Goal: Check status: Check status

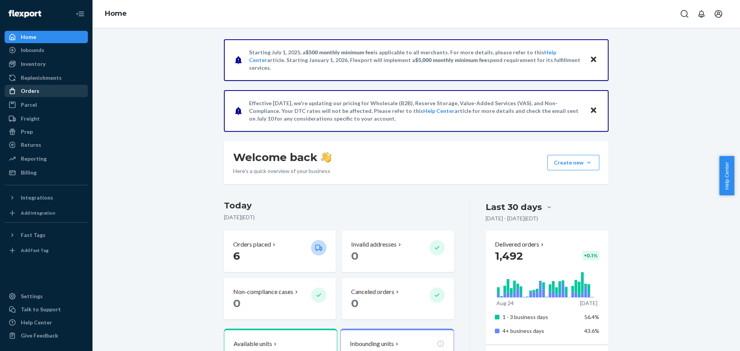
click at [29, 89] on div "Orders" at bounding box center [30, 91] width 19 height 8
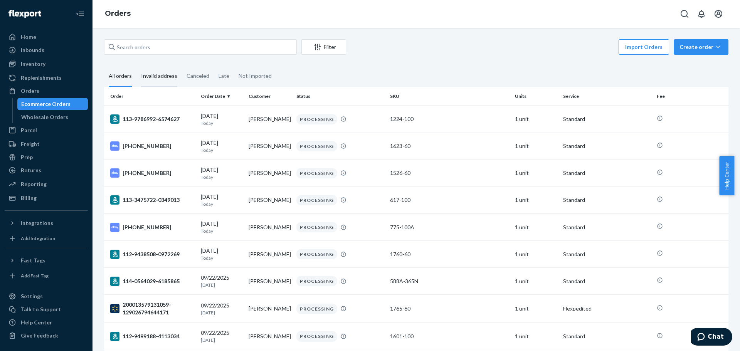
click at [157, 75] on div "Invalid address" at bounding box center [159, 76] width 36 height 21
click at [136, 66] on input "Invalid address" at bounding box center [136, 66] width 0 height 0
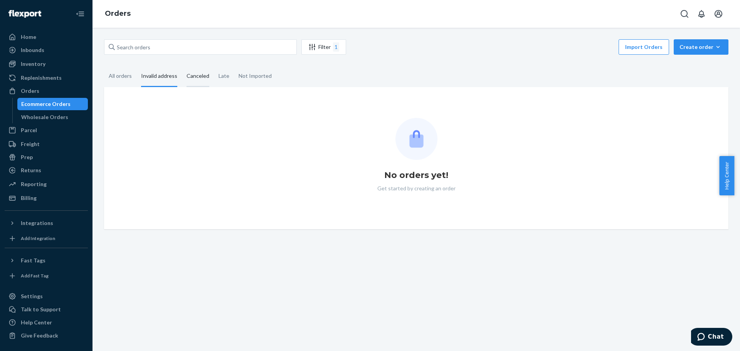
click at [195, 76] on div "Canceled" at bounding box center [198, 76] width 23 height 21
click at [182, 66] on input "Canceled" at bounding box center [182, 66] width 0 height 0
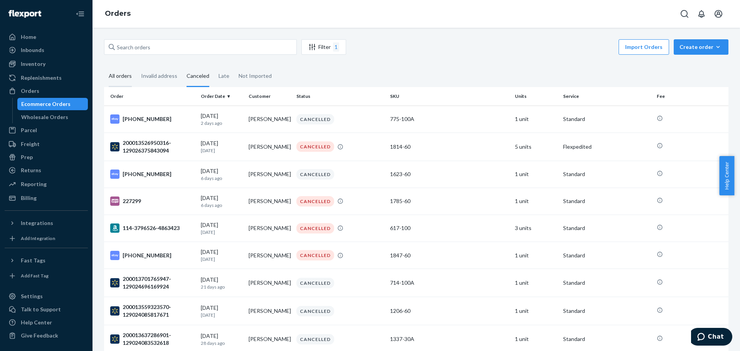
click at [130, 74] on div "All orders" at bounding box center [120, 76] width 23 height 21
click at [104, 66] on input "All orders" at bounding box center [104, 66] width 0 height 0
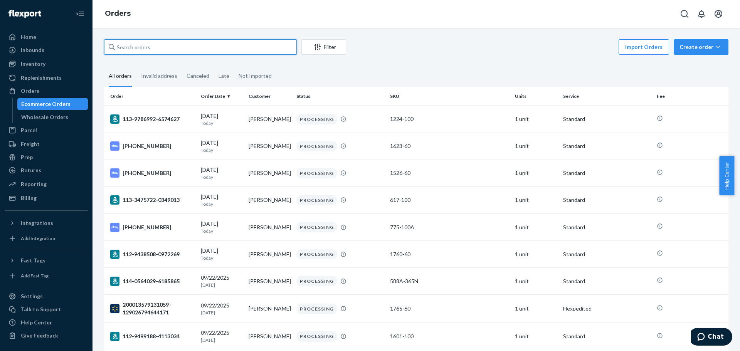
click at [197, 48] on input "text" at bounding box center [200, 46] width 193 height 15
paste input "129026692984706"
type input "129026692984706"
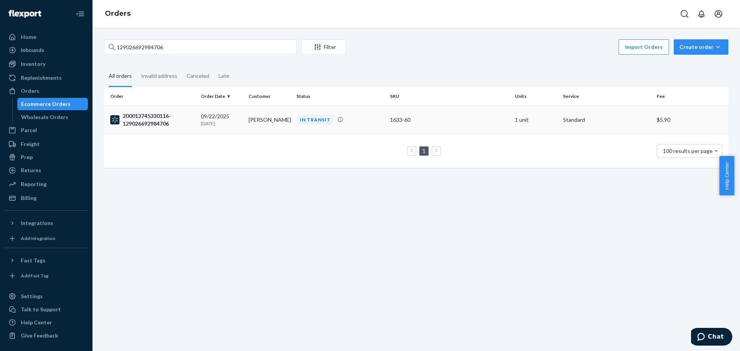
click at [151, 119] on div "200013745330116-129026692984706" at bounding box center [152, 119] width 84 height 15
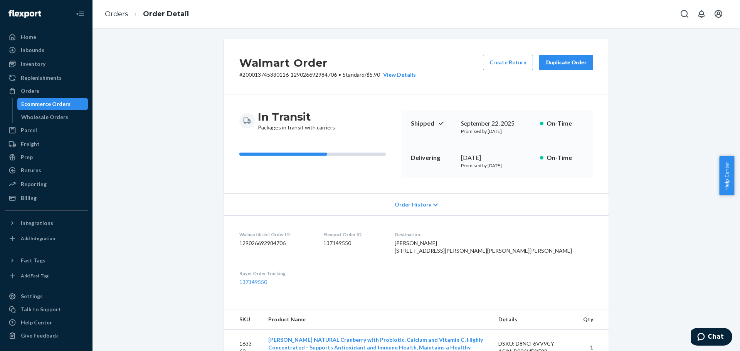
click at [50, 103] on div "Ecommerce Orders" at bounding box center [45, 104] width 49 height 8
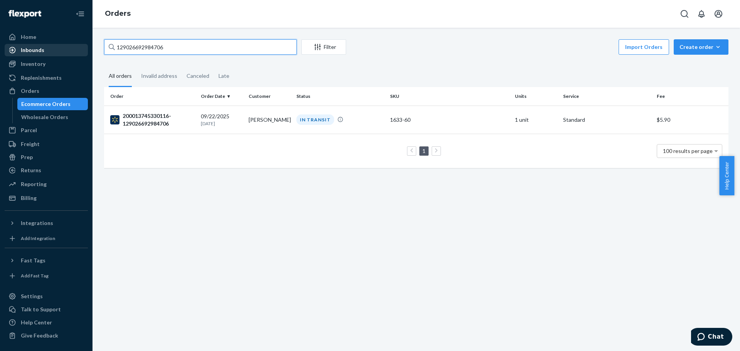
drag, startPoint x: 187, startPoint y: 50, endPoint x: 57, endPoint y: 47, distance: 129.2
click at [57, 47] on div "Home Inbounds Shipping Plans Problems Inventory Products Lot & Expiration Reple…" at bounding box center [370, 175] width 740 height 351
click at [143, 119] on div "200013745330116-129026692984706" at bounding box center [152, 119] width 84 height 15
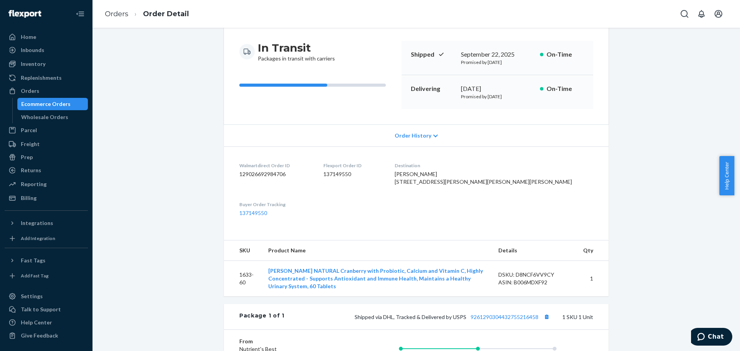
scroll to position [227, 0]
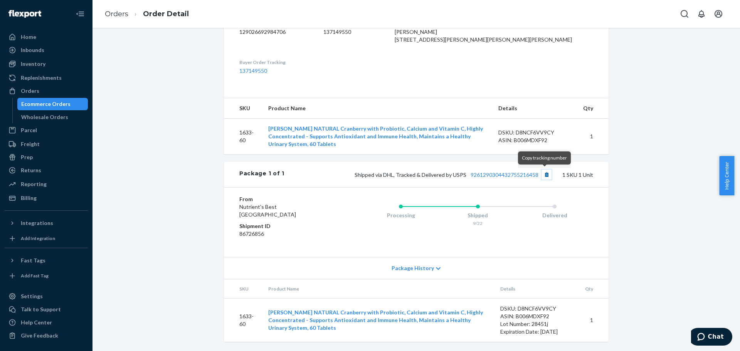
click at [546, 173] on button "Copy tracking number" at bounding box center [547, 175] width 10 height 10
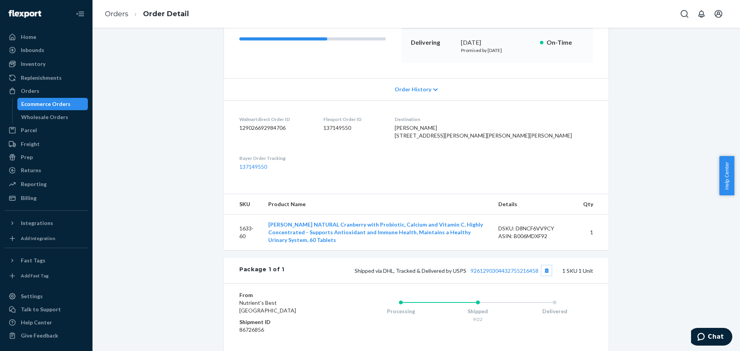
scroll to position [116, 0]
click at [505, 274] on link "9261290304432755216458" at bounding box center [505, 270] width 68 height 7
click at [39, 101] on div "Ecommerce Orders" at bounding box center [45, 104] width 49 height 8
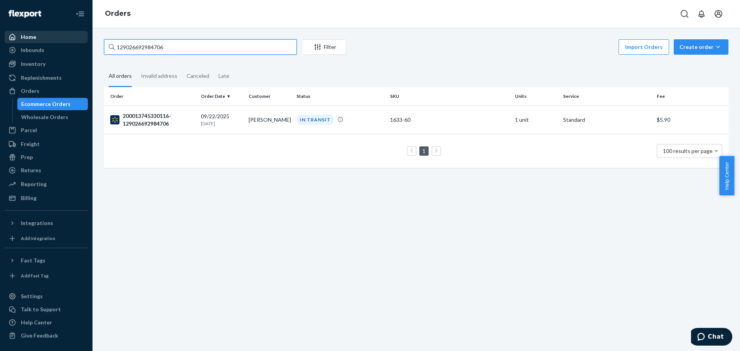
drag, startPoint x: 183, startPoint y: 40, endPoint x: 25, endPoint y: 34, distance: 158.2
click at [25, 34] on div "Home Inbounds Shipping Plans Problems Inventory Products Lot & Expiration Reple…" at bounding box center [370, 175] width 740 height 351
paste input "200013591648492"
type input "200013591648492"
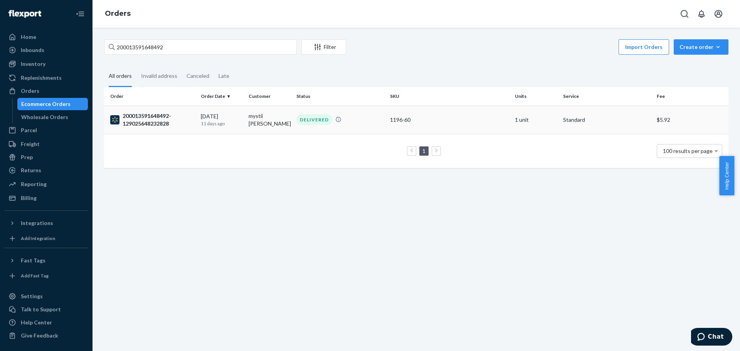
click at [166, 125] on div "200013591648492-129025648232828" at bounding box center [152, 119] width 84 height 15
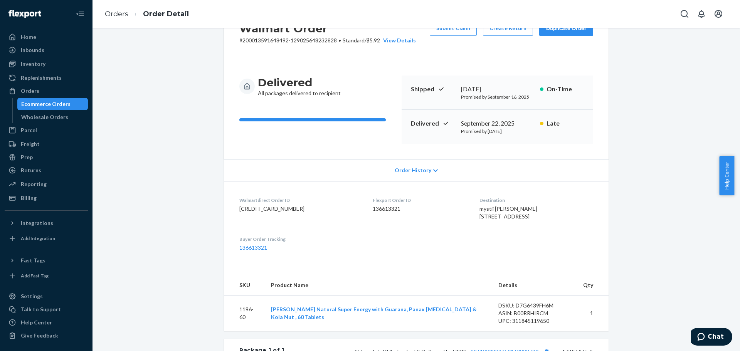
scroll to position [39, 0]
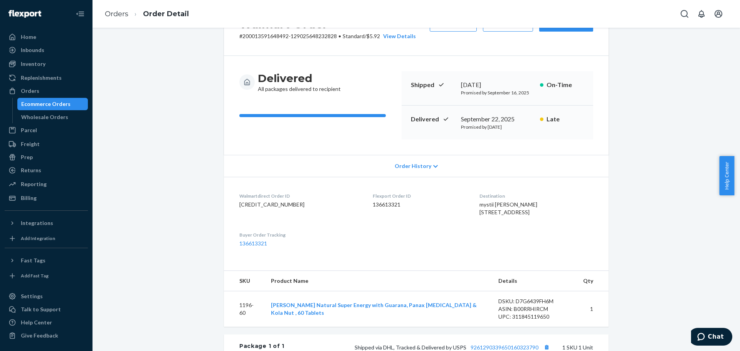
drag, startPoint x: 544, startPoint y: 220, endPoint x: 460, endPoint y: 205, distance: 84.9
click at [460, 205] on dl "Walmartdirect Order ID [CREDIT_CARD_NUMBER] Flexport Order ID 136613321 Destina…" at bounding box center [416, 220] width 385 height 86
copy span "mystii [PERSON_NAME] [STREET_ADDRESS]"
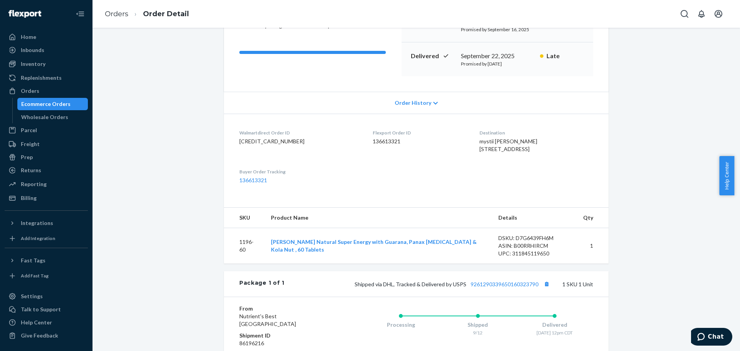
scroll to position [116, 0]
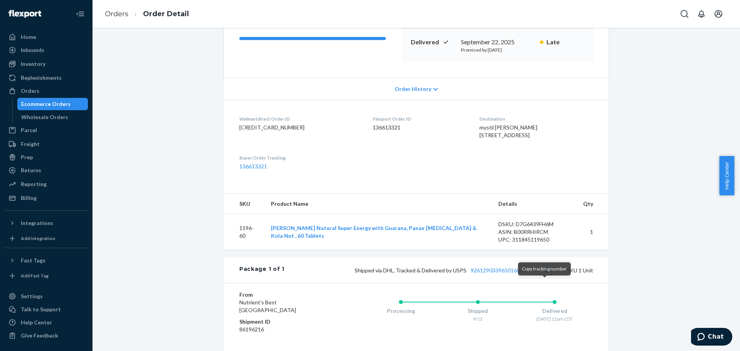
click at [542, 275] on button "Copy tracking number" at bounding box center [547, 270] width 10 height 10
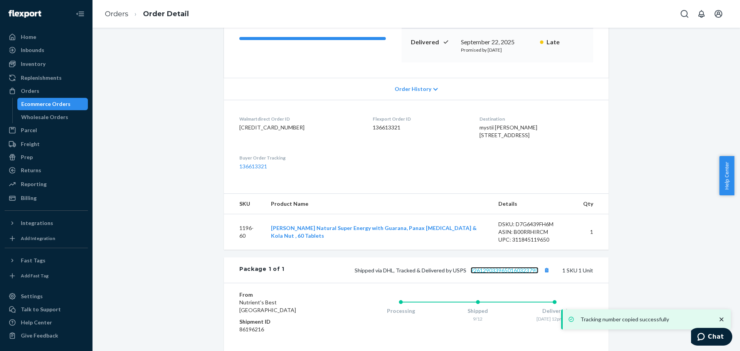
click at [510, 274] on link "9261290339650160323790" at bounding box center [505, 270] width 68 height 7
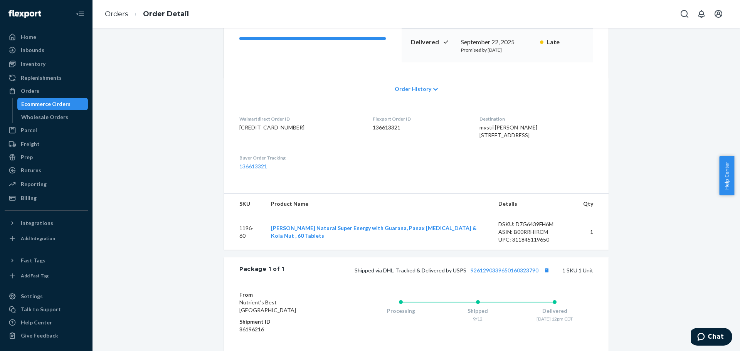
click at [532, 168] on dl "Walmartdirect Order ID [CREDIT_CARD_NUMBER] Flexport Order ID 136613321 Destina…" at bounding box center [416, 143] width 385 height 86
click at [52, 105] on div "Ecommerce Orders" at bounding box center [45, 104] width 49 height 8
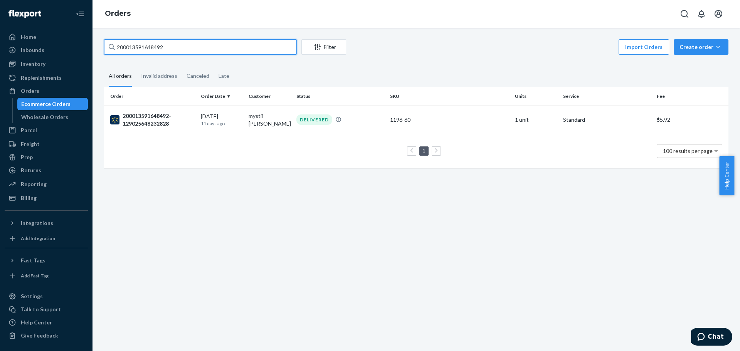
drag, startPoint x: 182, startPoint y: 47, endPoint x: 94, endPoint y: 41, distance: 88.5
click at [94, 41] on div "200013591648492 Filter Import Orders Create order Ecommerce order Removal order…" at bounding box center [417, 189] width 648 height 323
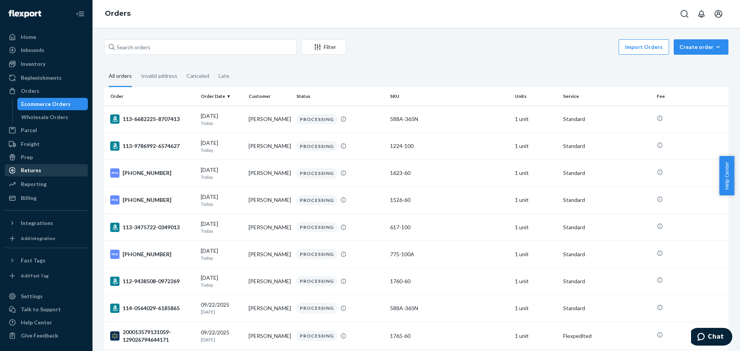
click at [36, 176] on link "Returns" at bounding box center [46, 170] width 83 height 12
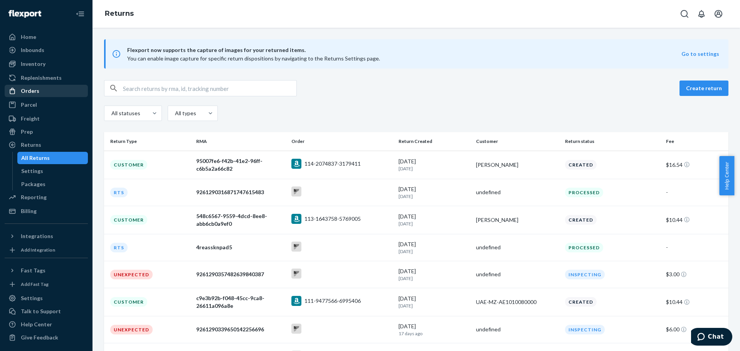
click at [43, 92] on div "Orders" at bounding box center [46, 91] width 82 height 11
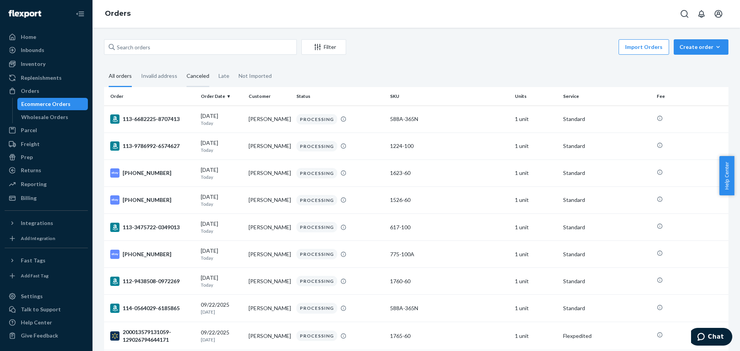
click at [200, 77] on div "Canceled" at bounding box center [198, 76] width 23 height 21
click at [182, 66] on input "Canceled" at bounding box center [182, 66] width 0 height 0
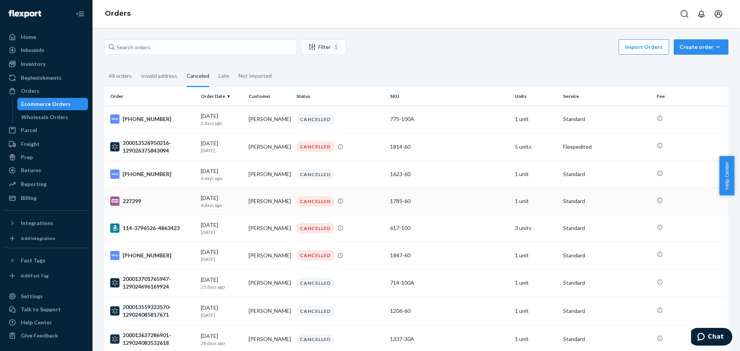
click at [130, 199] on div "227299" at bounding box center [152, 201] width 84 height 9
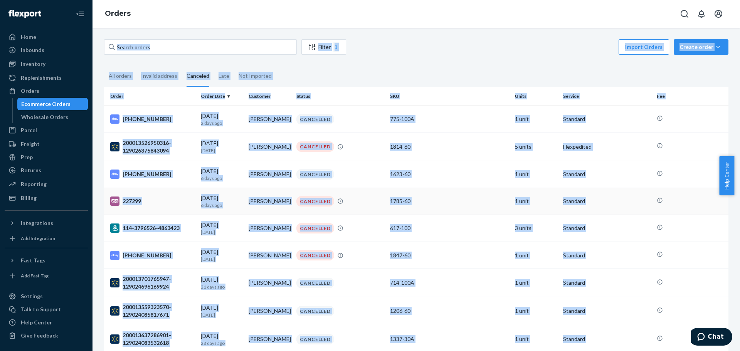
click at [130, 199] on div "Filter 1 Import Orders Create order Ecommerce order Removal order All orders In…" at bounding box center [417, 189] width 648 height 323
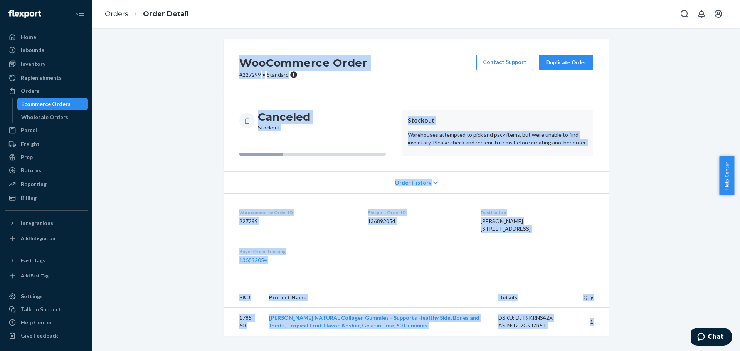
click at [356, 122] on div "Canceled Stockout" at bounding box center [317, 121] width 156 height 22
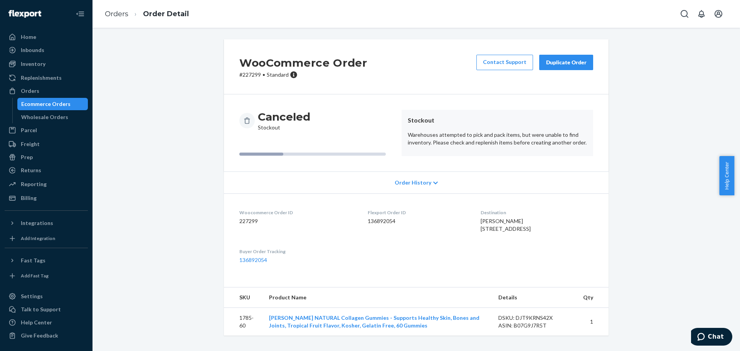
click at [242, 74] on p "# 227299 • Standard" at bounding box center [303, 75] width 128 height 8
copy p "227299"
click at [35, 90] on div "Orders" at bounding box center [30, 91] width 19 height 8
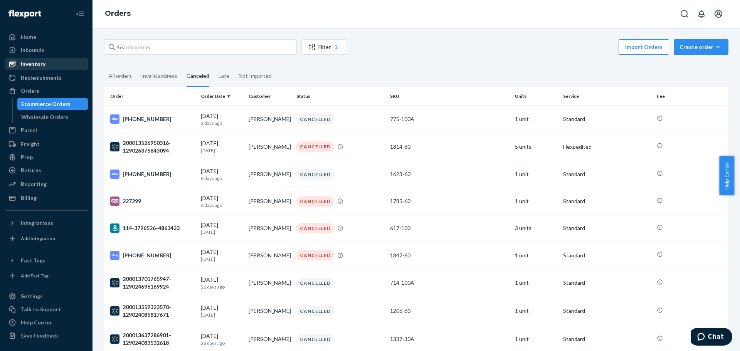
click at [48, 63] on div "Inventory" at bounding box center [46, 64] width 82 height 11
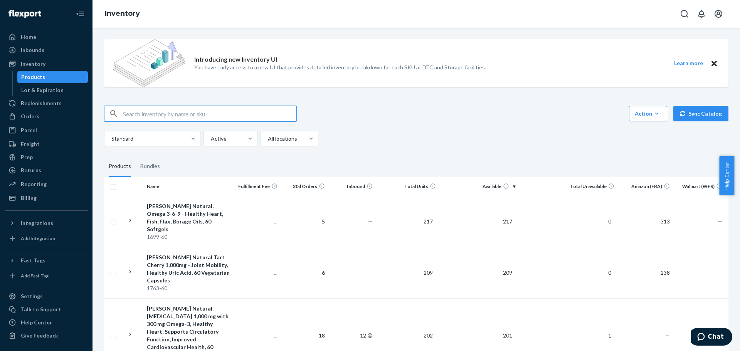
click at [150, 112] on input "text" at bounding box center [209, 113] width 173 height 15
type input "534-100a"
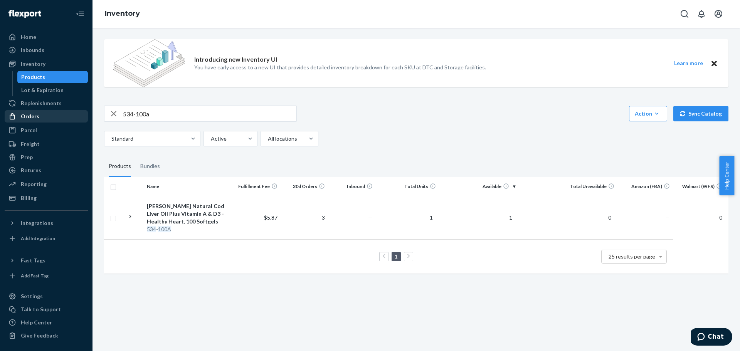
click at [51, 118] on div "Orders" at bounding box center [46, 116] width 82 height 11
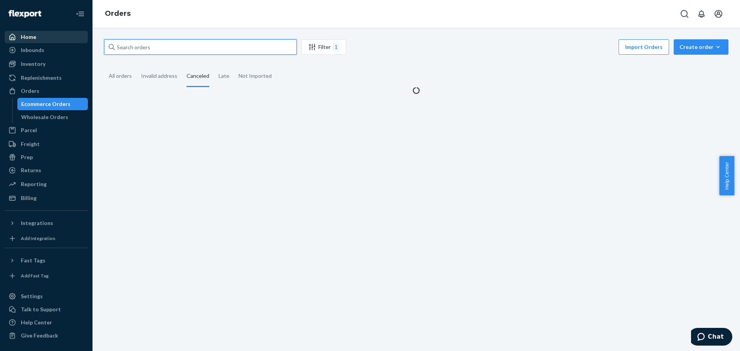
click at [84, 39] on div "Home Inbounds Shipping Plans Problems Inventory Products Lot & Expiration Reple…" at bounding box center [370, 175] width 740 height 351
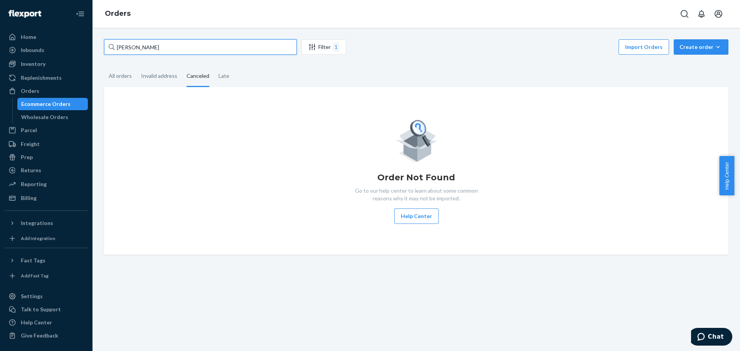
type input "[PERSON_NAME]"
